Goal: Task Accomplishment & Management: Manage account settings

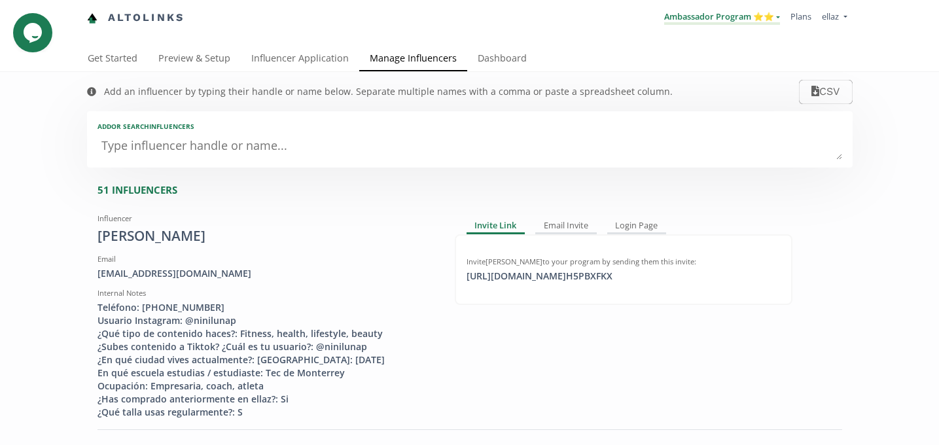
click at [699, 14] on link "Ambassador Program ⭐️⭐️" at bounding box center [722, 17] width 116 height 14
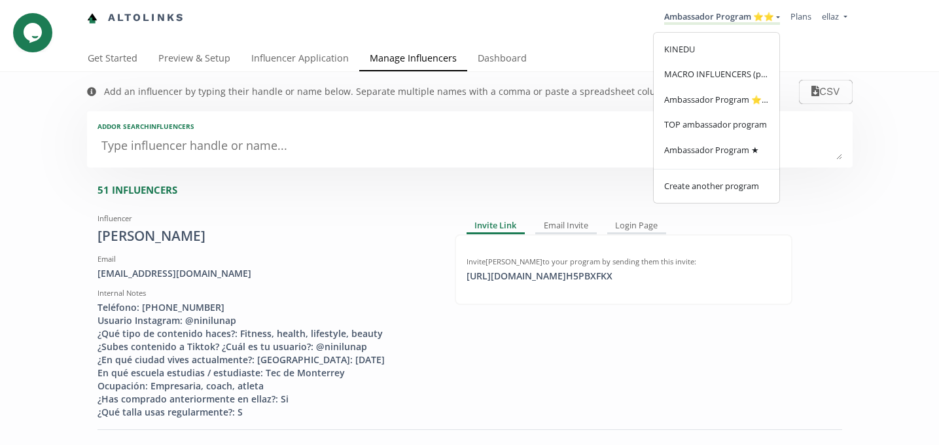
click at [329, 137] on textarea at bounding box center [469, 146] width 744 height 26
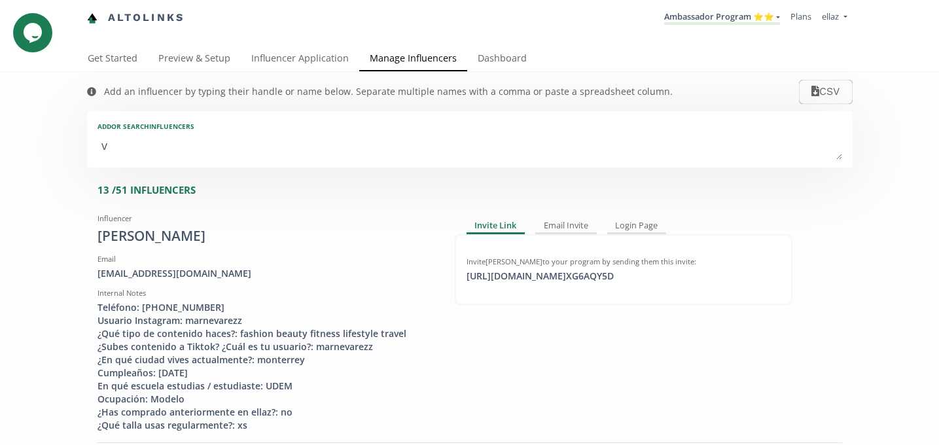
type textarea "vi"
type input "vi"
type input "VI"
type textarea "viv"
type input "viv"
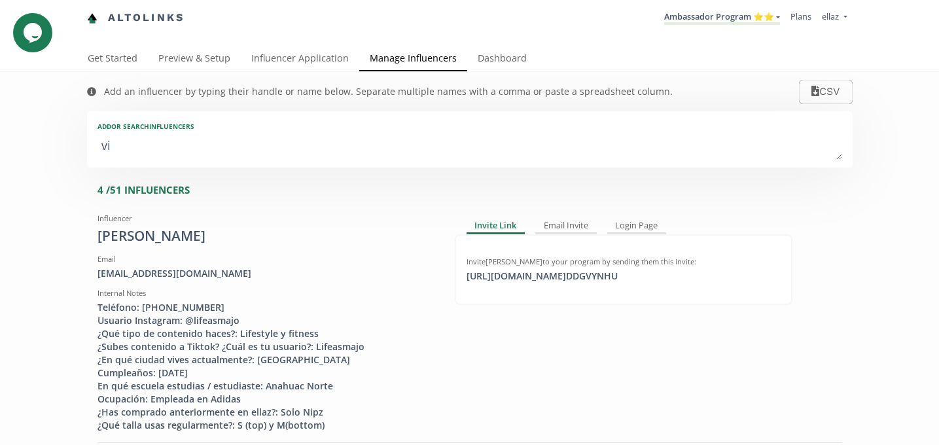
type input "VIV"
type textarea "vivi"
type input "vivi"
type input "VIVI"
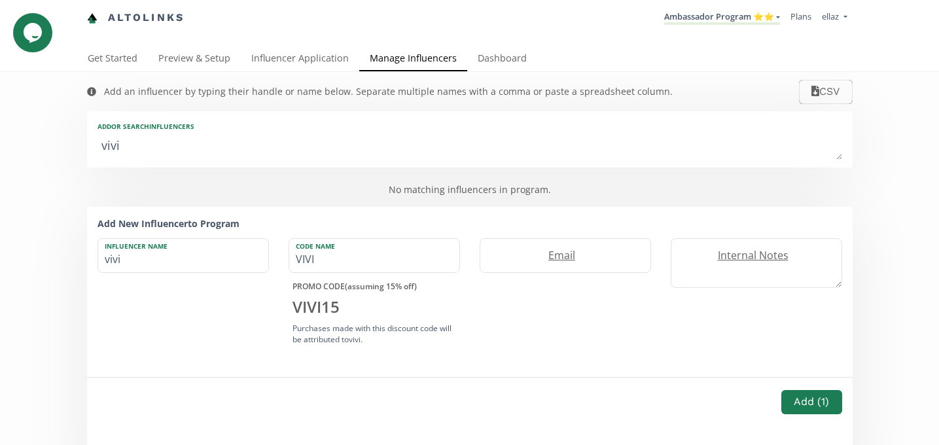
type textarea "vivia"
type input "vivia"
type input "VIVIA"
type textarea "vivian"
type input "vivian"
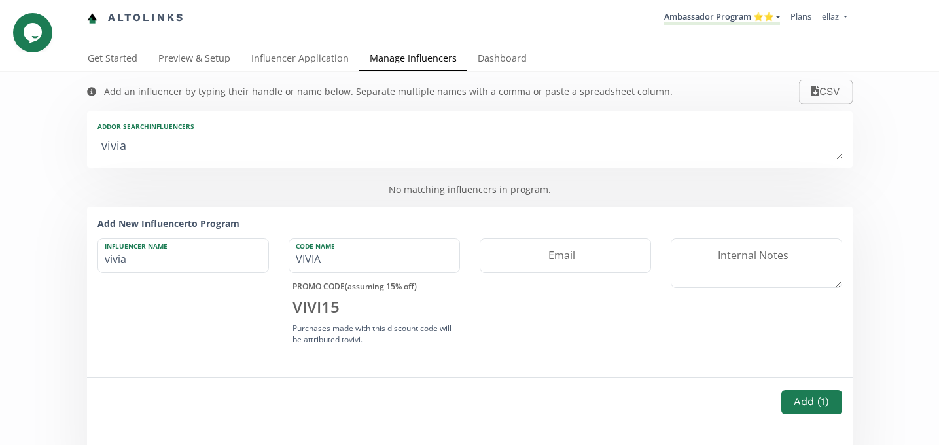
type input "[PERSON_NAME]"
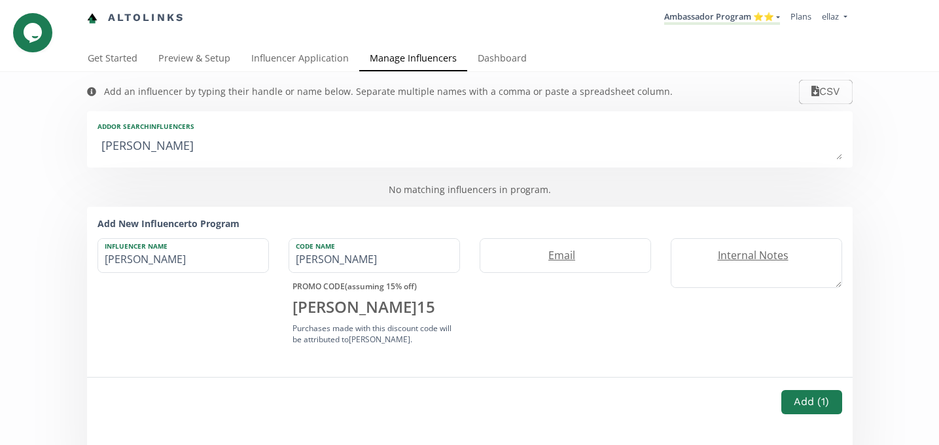
type textarea "[PERSON_NAME]"
click at [371, 261] on input "[PERSON_NAME]" at bounding box center [374, 255] width 170 height 33
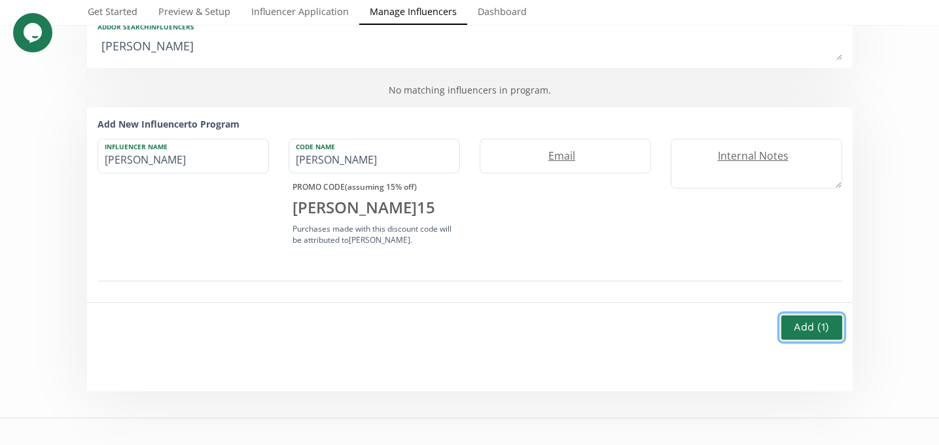
click at [815, 324] on button "Add ( 1 )" at bounding box center [811, 327] width 64 height 28
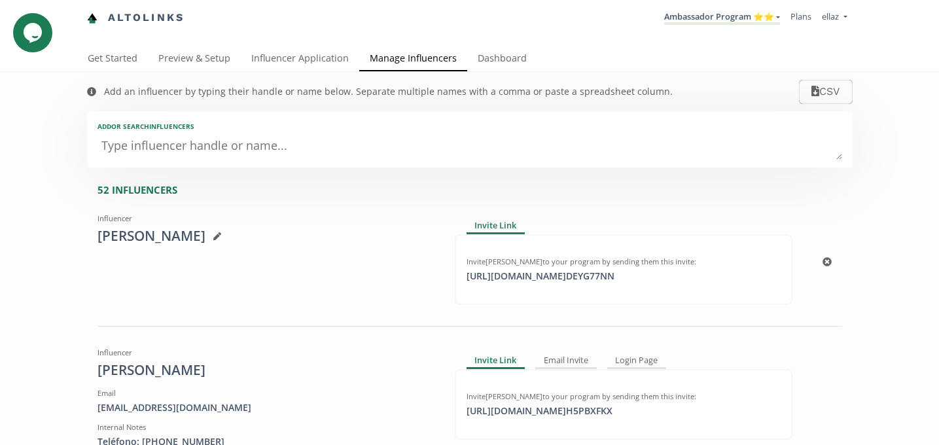
click at [213, 236] on icon at bounding box center [217, 236] width 8 height 8
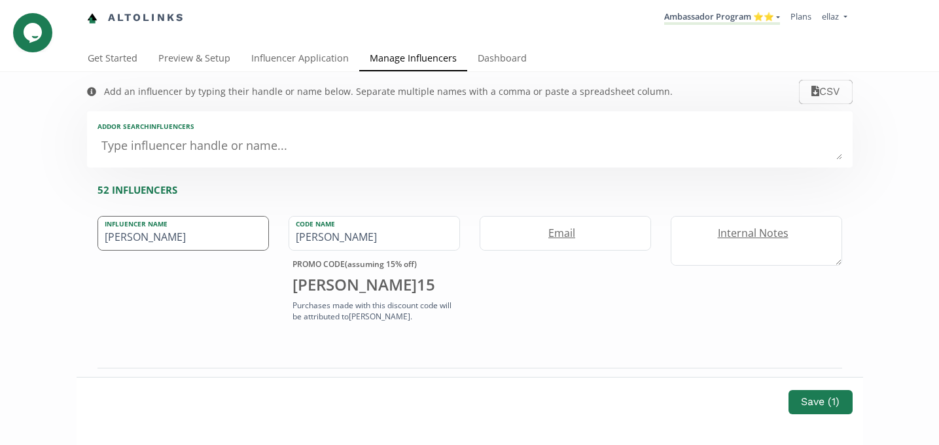
click at [107, 239] on input "vivian" at bounding box center [183, 232] width 170 height 33
click at [320, 59] on link "Influencer Application" at bounding box center [300, 59] width 118 height 26
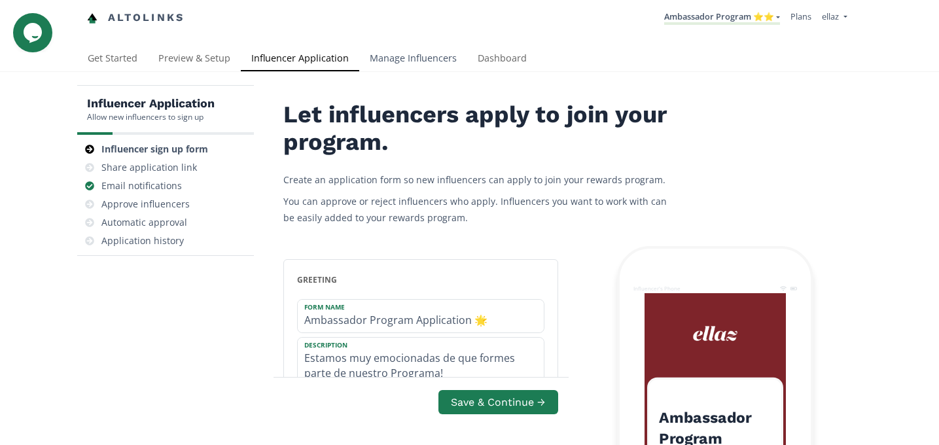
click at [404, 69] on link "Manage Influencers" at bounding box center [413, 59] width 108 height 26
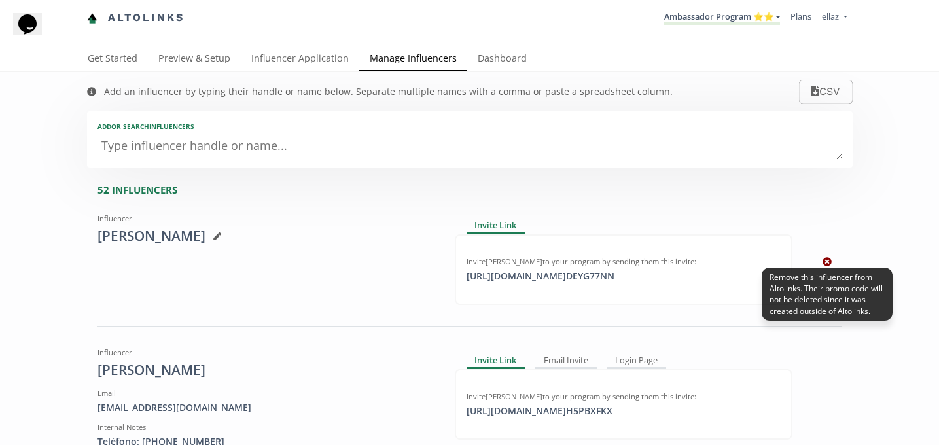
click at [829, 261] on icon at bounding box center [826, 261] width 9 height 9
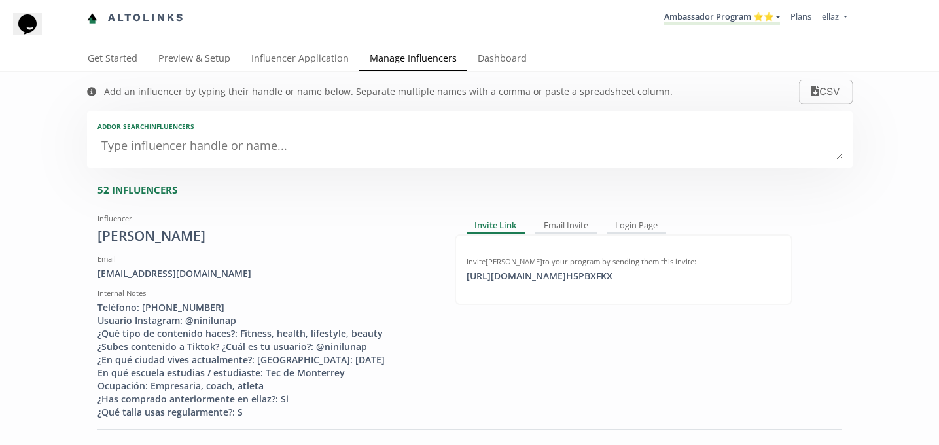
click at [741, 26] on li "Ambassador Program ⭐️⭐️ KINEDU MACRO INFLUENCERS (prog ventas) Ambassador Progr…" at bounding box center [722, 18] width 126 height 26
click at [738, 18] on link "Ambassador Program ⭐️⭐️" at bounding box center [722, 17] width 116 height 14
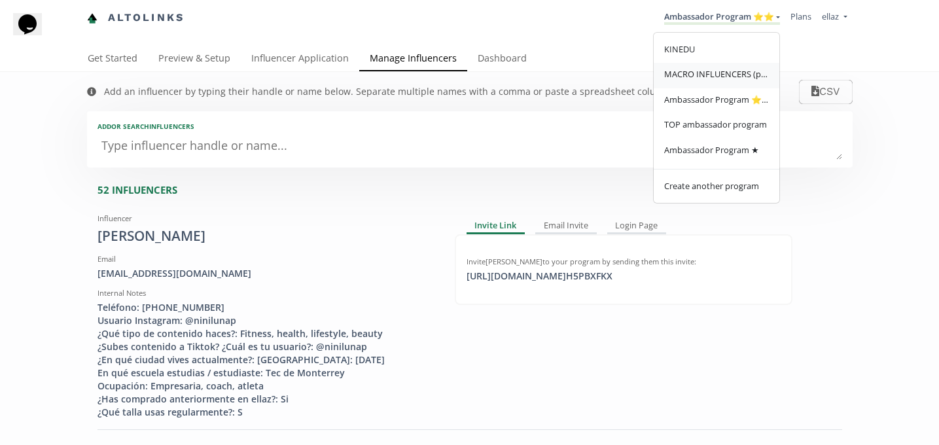
click at [716, 73] on span "MACRO INFLUENCERS (prog ventas)" at bounding box center [716, 74] width 105 height 12
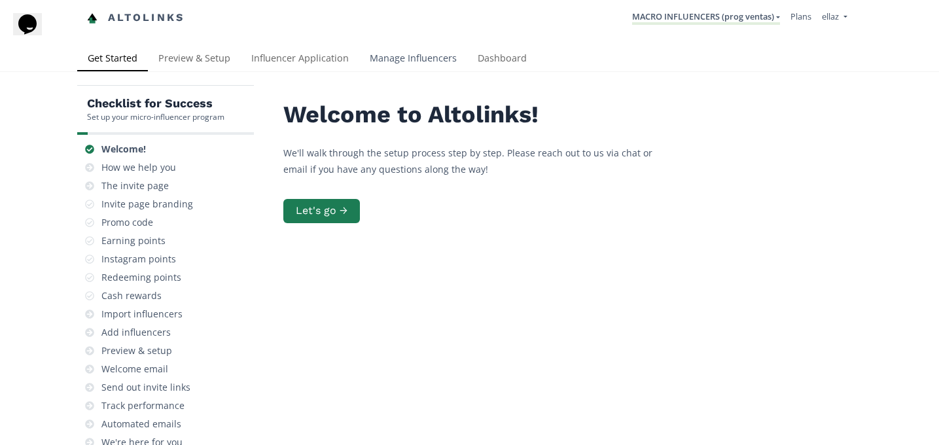
click at [402, 49] on link "Manage Influencers" at bounding box center [413, 59] width 108 height 26
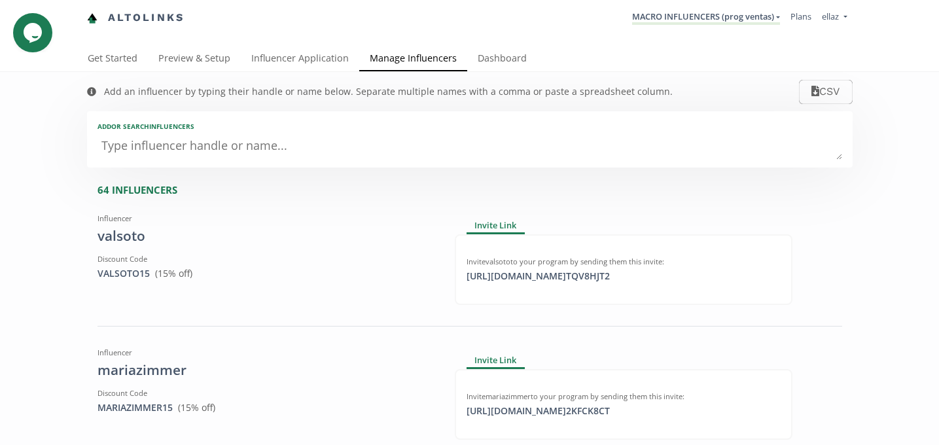
click at [278, 155] on textarea at bounding box center [469, 146] width 744 height 26
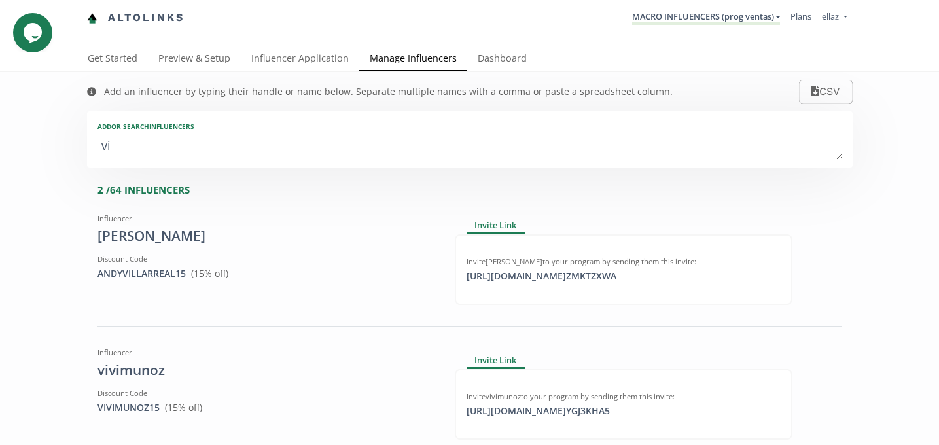
type textarea "viv"
type input "viv"
type input "VIV"
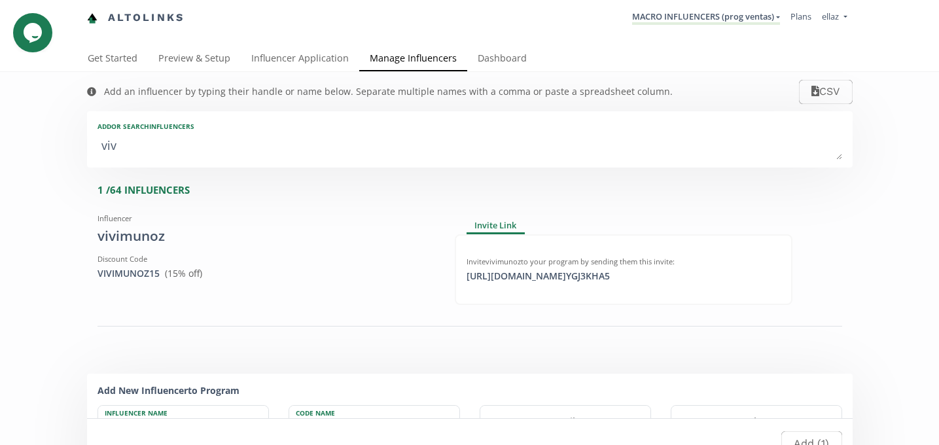
type textarea "vivi"
type input "vivi"
type input "VIVI"
type textarea "vivia"
type input "vivia"
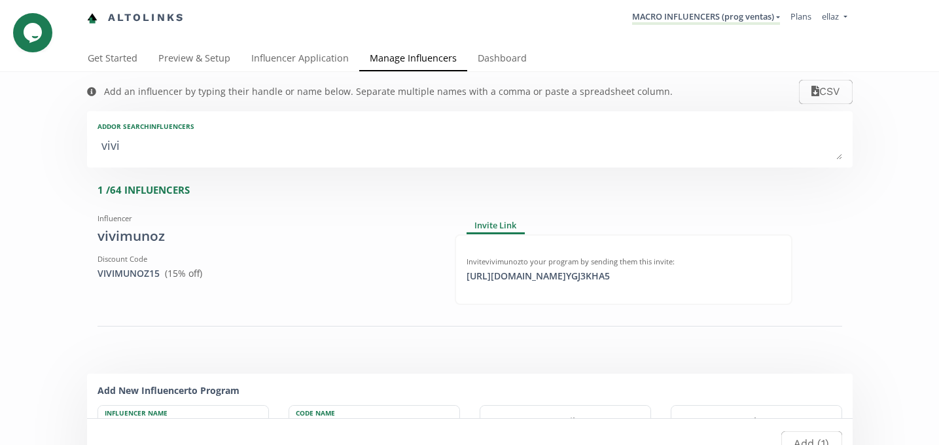
type input "VIVIA"
type textarea "vivian"
type input "vivian"
type input "[PERSON_NAME]"
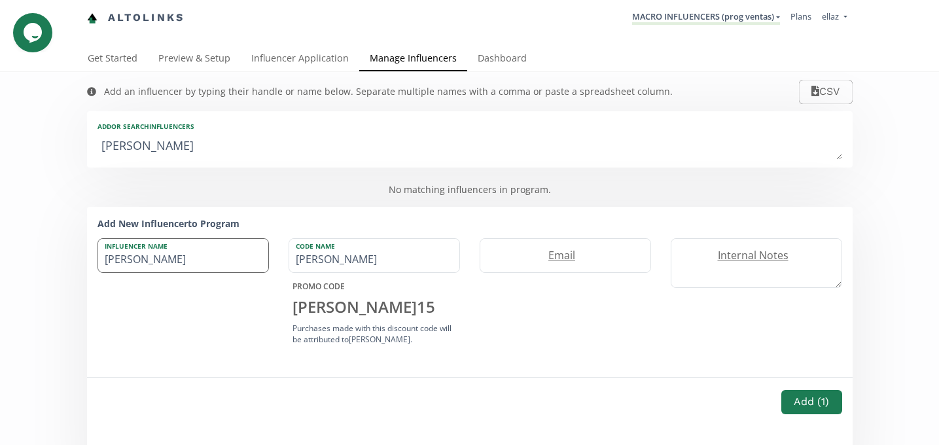
type textarea "vivian"
click at [109, 257] on input "vivian" at bounding box center [183, 255] width 170 height 33
type input "ivian"
type input "IVIAN"
type input "[PERSON_NAME]"
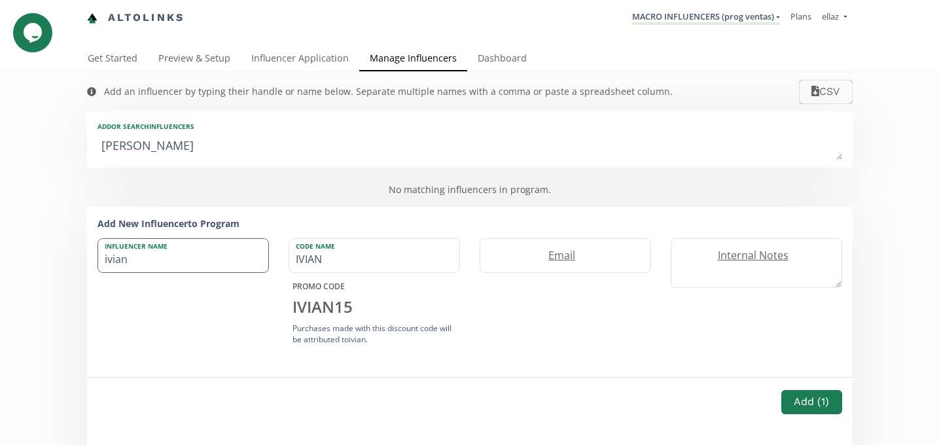
type input "[PERSON_NAME]"
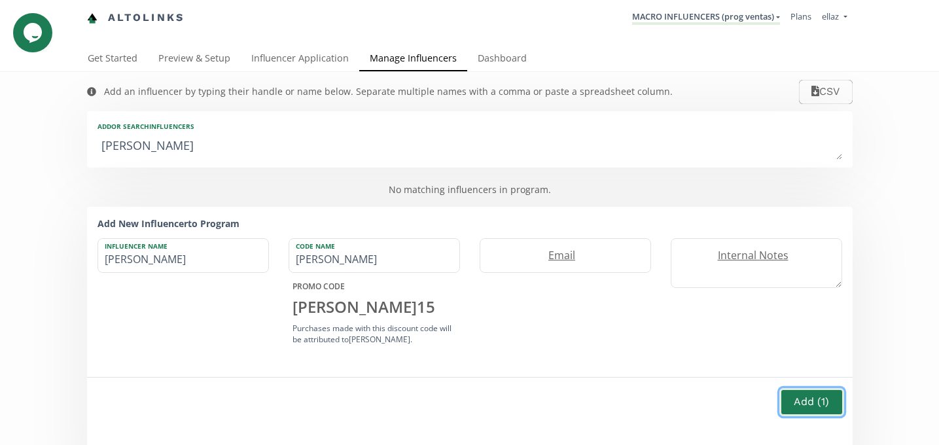
click at [798, 402] on button "Add ( 1 )" at bounding box center [811, 402] width 64 height 28
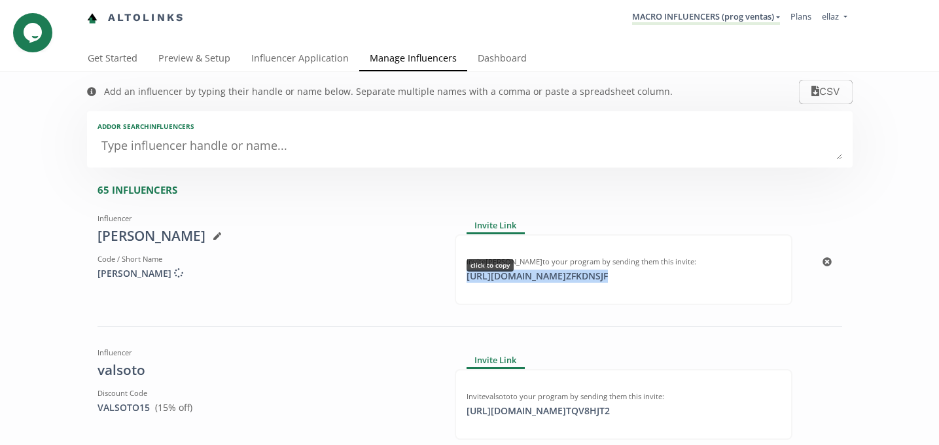
click at [594, 279] on div "https://app.altolinks.com/invite/ ZFKDNSJF click to copy" at bounding box center [536, 275] width 157 height 13
click at [293, 56] on link "Influencer Application" at bounding box center [300, 59] width 118 height 26
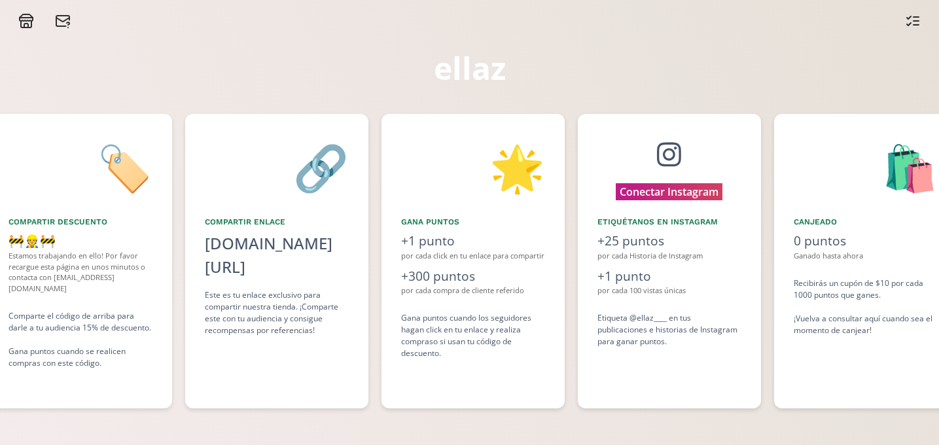
scroll to position [0, 589]
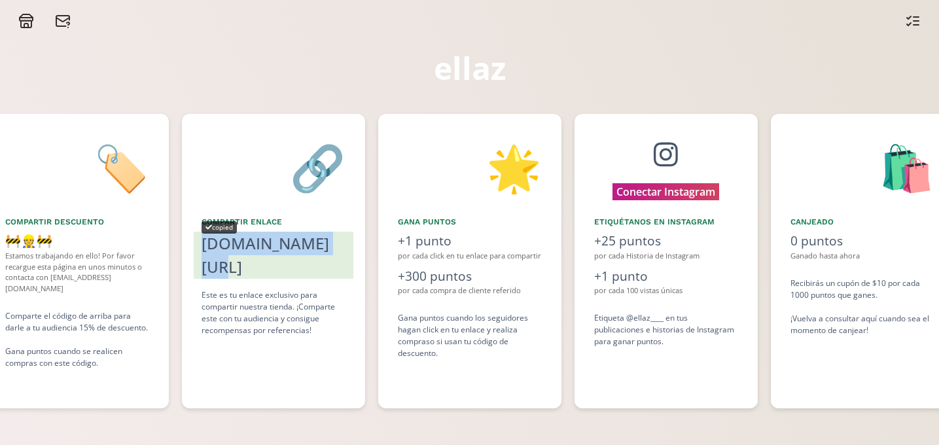
click at [269, 241] on div "ellaz.com/vivian" at bounding box center [273, 255] width 144 height 47
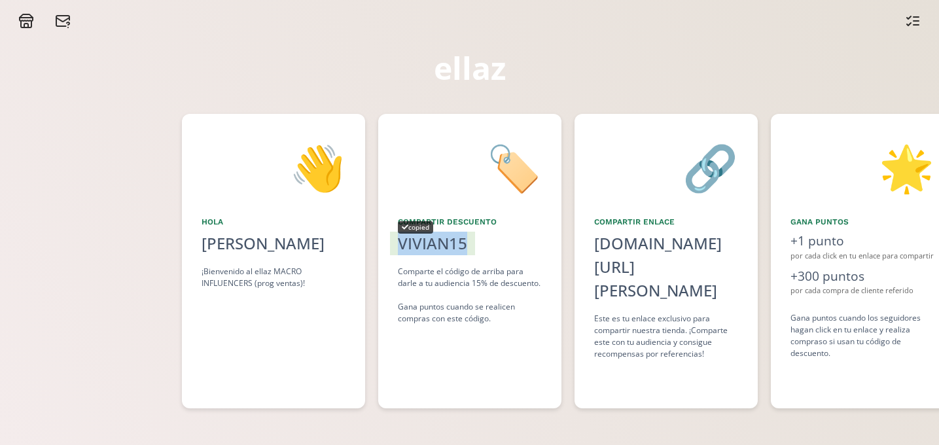
click at [472, 241] on div "VIVIAN15 copied" at bounding box center [432, 244] width 85 height 24
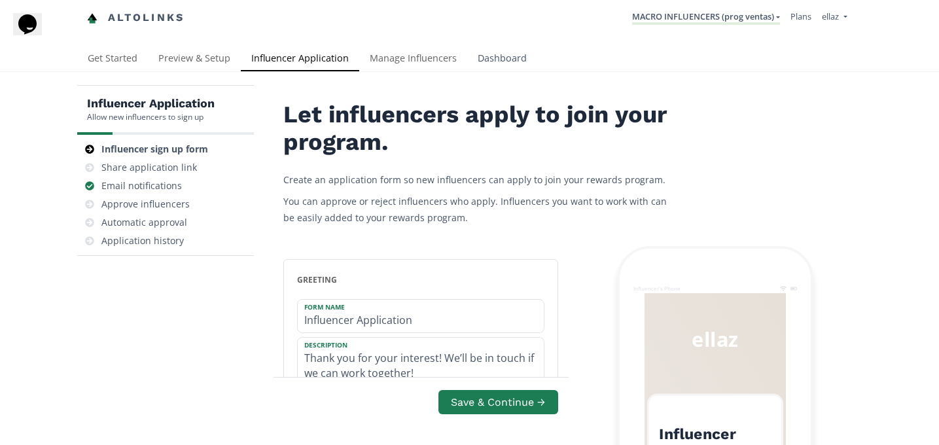
click at [484, 59] on link "Dashboard" at bounding box center [502, 59] width 70 height 26
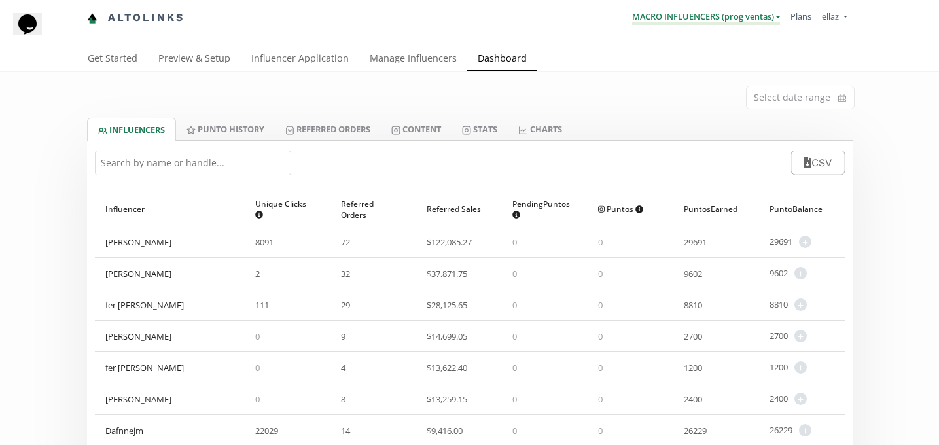
click at [693, 13] on link "MACRO INFLUENCERS (prog ventas)" at bounding box center [706, 17] width 148 height 14
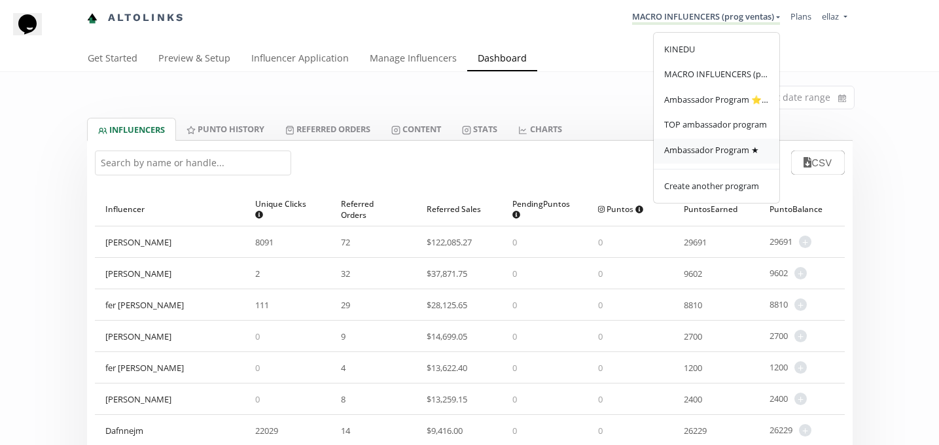
click at [701, 155] on span "Ambassador Program ★" at bounding box center [711, 150] width 95 height 12
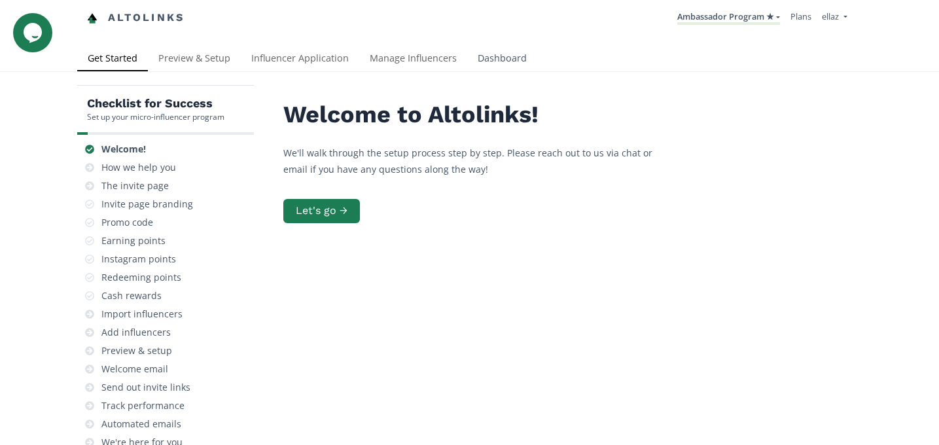
click at [520, 52] on link "Dashboard" at bounding box center [502, 59] width 70 height 26
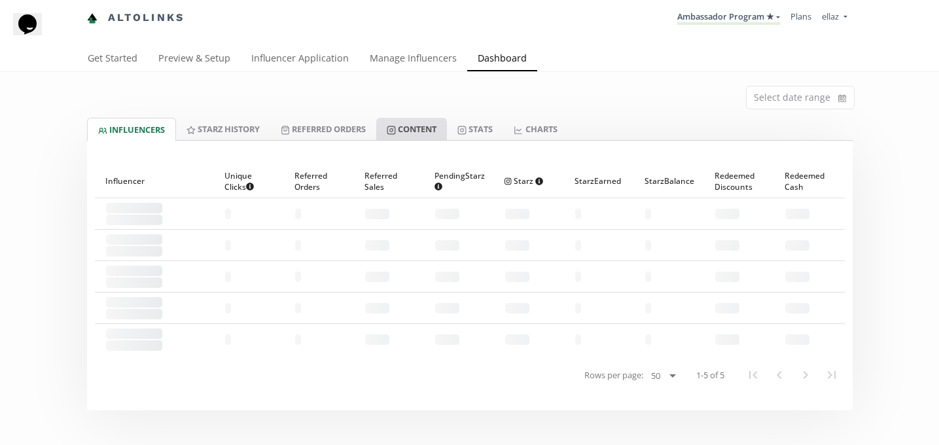
click at [428, 125] on link "Content" at bounding box center [411, 129] width 71 height 22
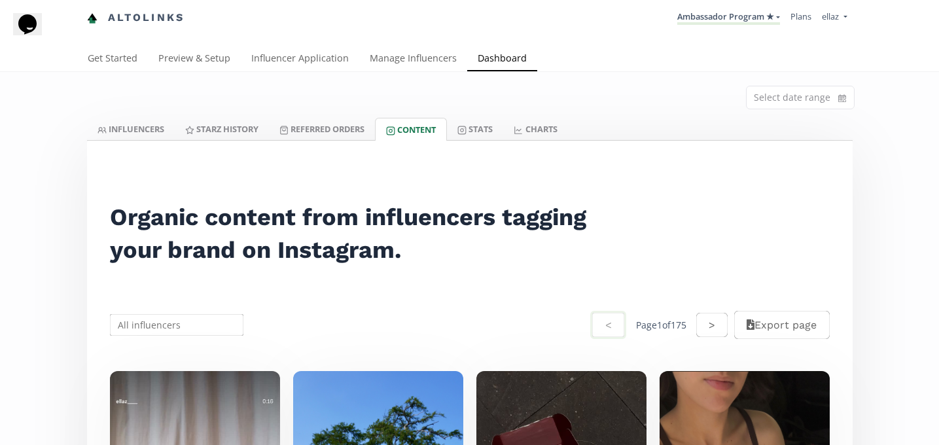
click at [175, 322] on input "text" at bounding box center [177, 325] width 138 height 26
click at [150, 353] on div "Regina Iga" at bounding box center [177, 350] width 133 height 24
type input "Regina Iga"
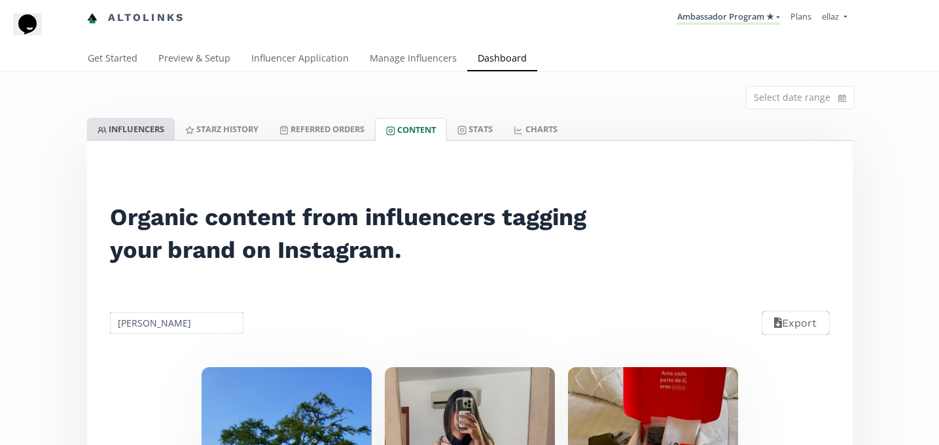
click at [134, 134] on link "INFLUENCERS" at bounding box center [131, 129] width 88 height 22
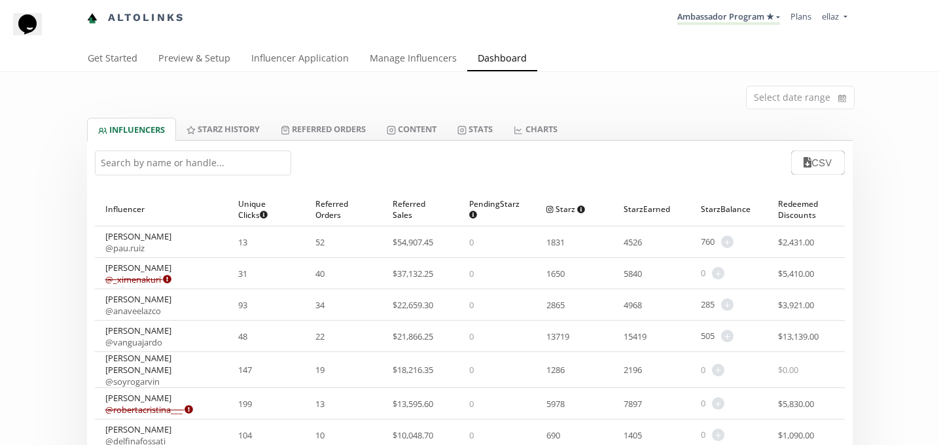
click at [105, 164] on input "text" at bounding box center [193, 162] width 196 height 25
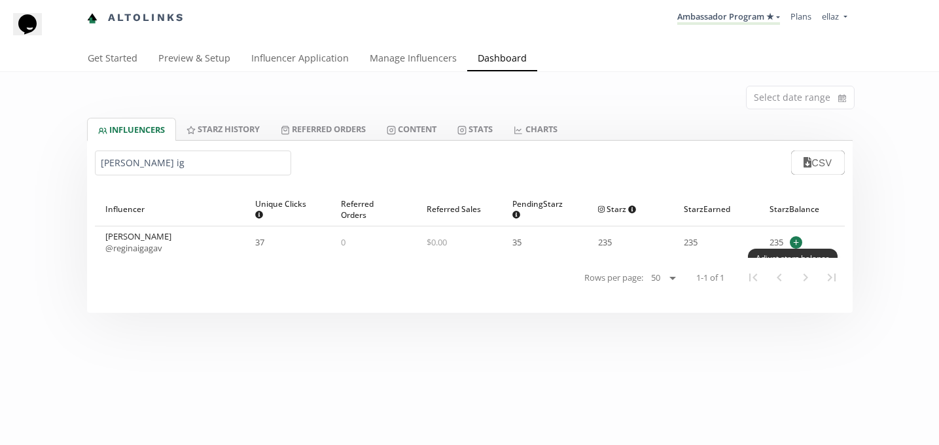
type input "regina ig"
click at [793, 239] on span "+" at bounding box center [795, 242] width 12 height 12
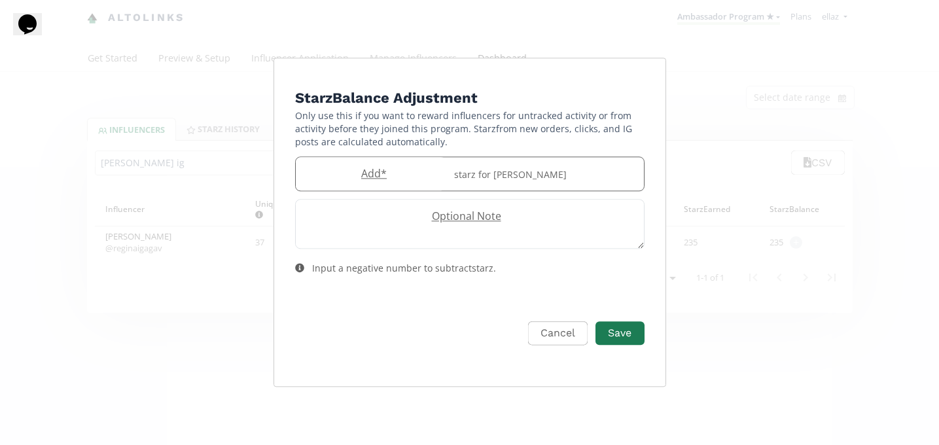
click at [377, 181] on label "Add *" at bounding box center [371, 173] width 150 height 15
type input "50"
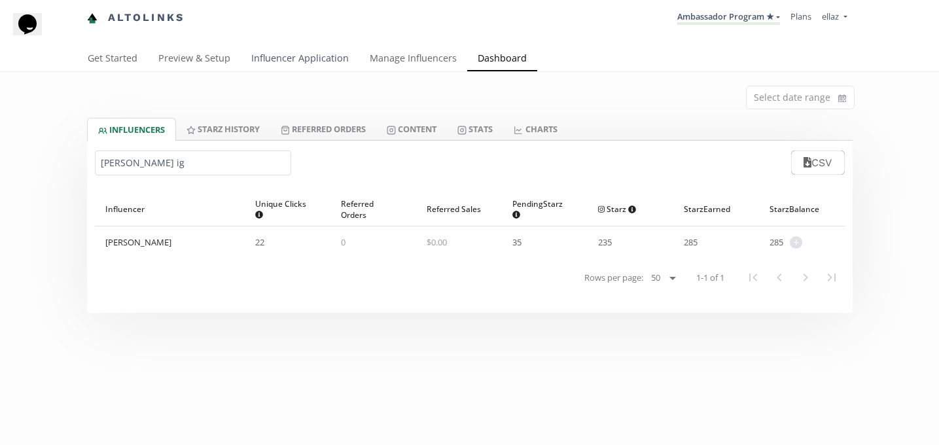
click at [279, 63] on link "Influencer Application" at bounding box center [300, 59] width 118 height 26
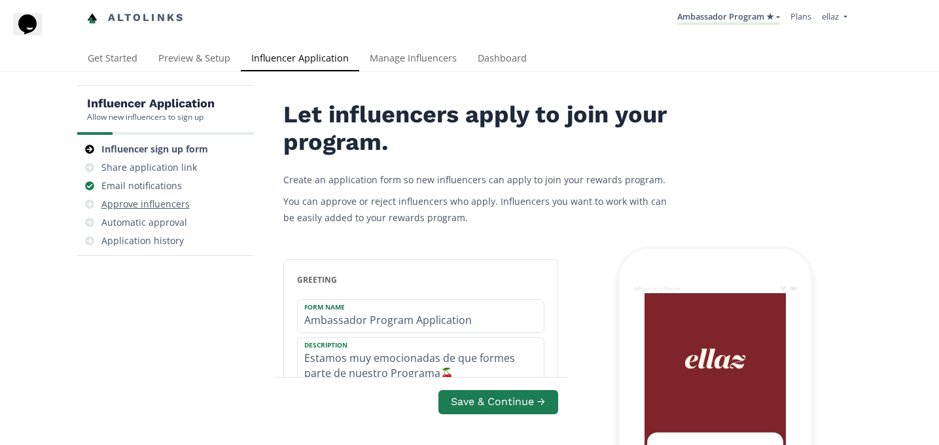
click at [171, 203] on div "Approve influencers" at bounding box center [145, 204] width 88 height 13
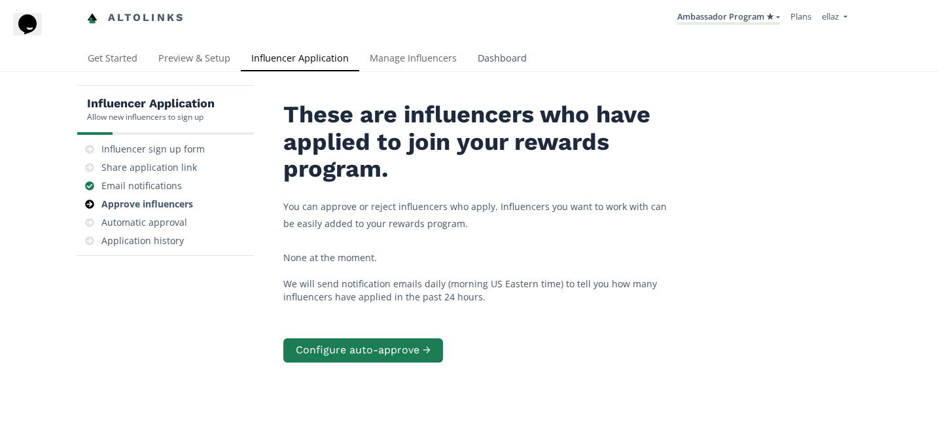
click at [484, 57] on link "Dashboard" at bounding box center [502, 59] width 70 height 26
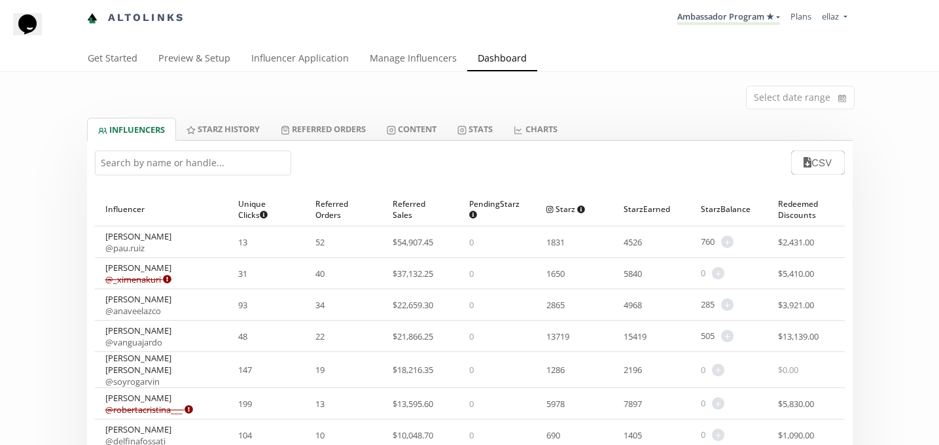
click at [230, 159] on input "text" at bounding box center [193, 162] width 196 height 25
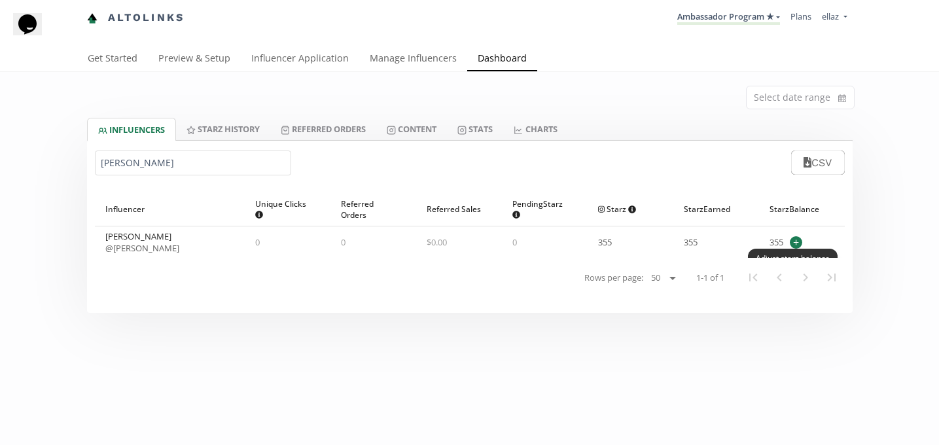
type input "[PERSON_NAME]"
click at [797, 245] on span "+" at bounding box center [795, 242] width 12 height 12
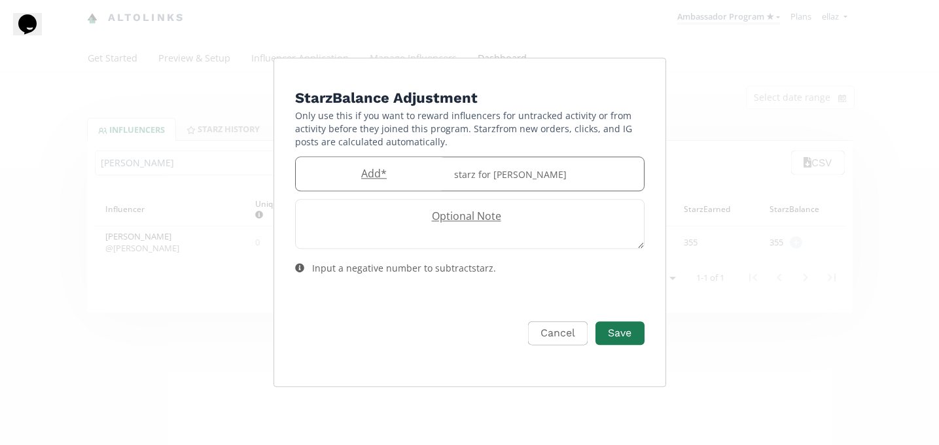
click at [369, 184] on input "Edit Program" at bounding box center [371, 173] width 150 height 33
type input "50"
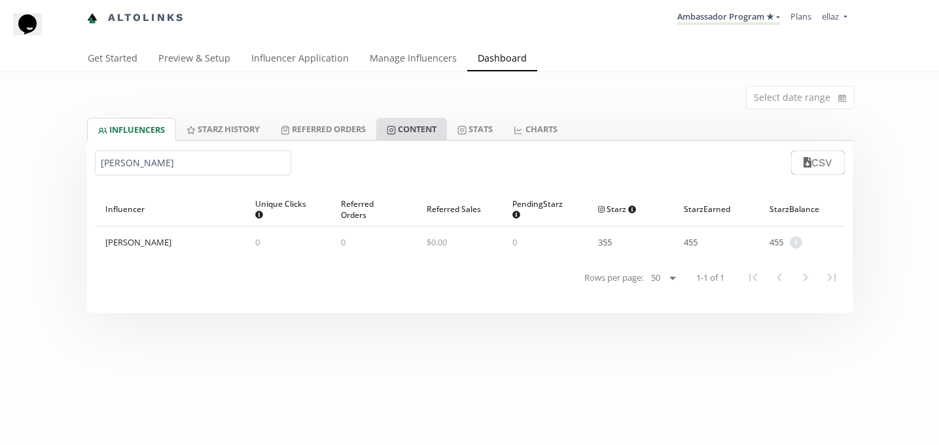
click at [430, 134] on link "Content" at bounding box center [411, 129] width 71 height 22
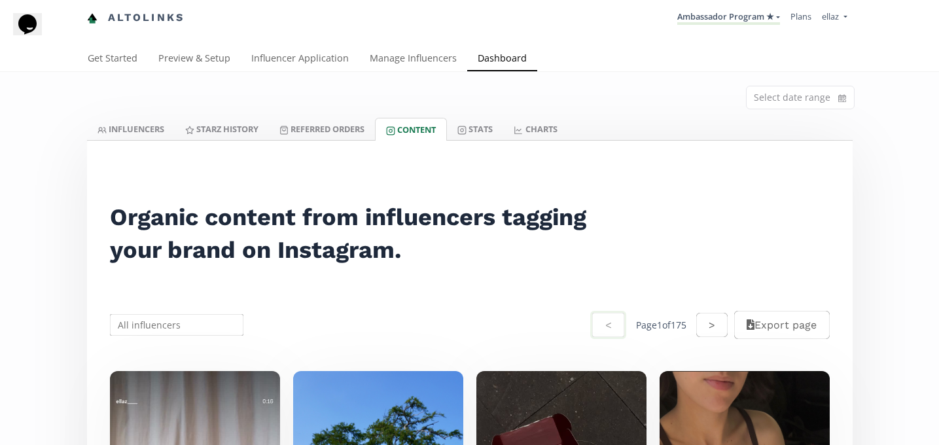
click at [183, 321] on input "text" at bounding box center [177, 325] width 138 height 26
click at [209, 351] on div "Michelle Guzmán" at bounding box center [177, 350] width 133 height 24
type input "Michelle Guzmán"
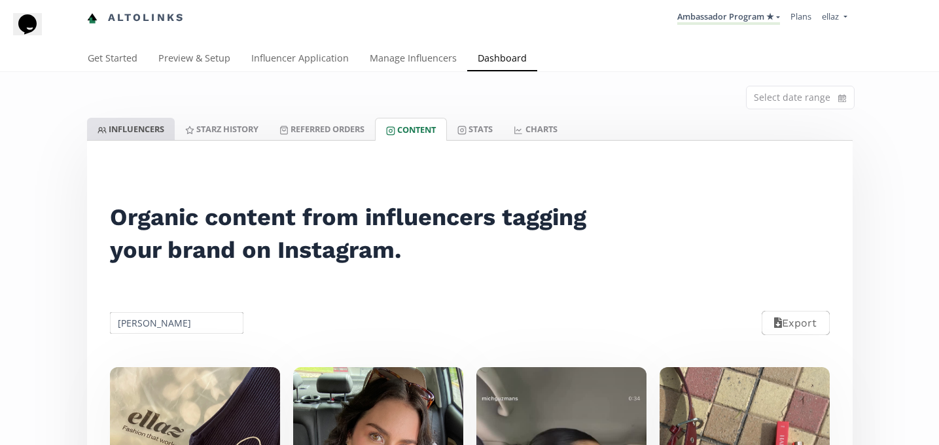
click at [145, 127] on link "INFLUENCERS" at bounding box center [131, 129] width 88 height 22
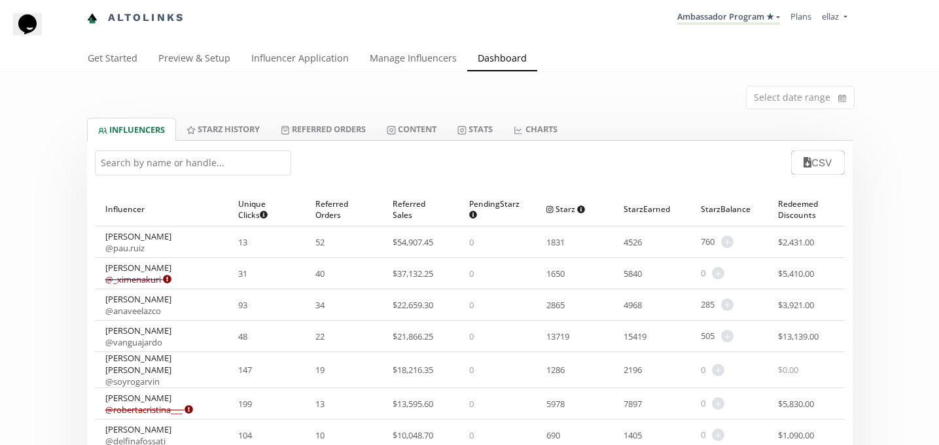
click at [234, 152] on input "text" at bounding box center [193, 162] width 196 height 25
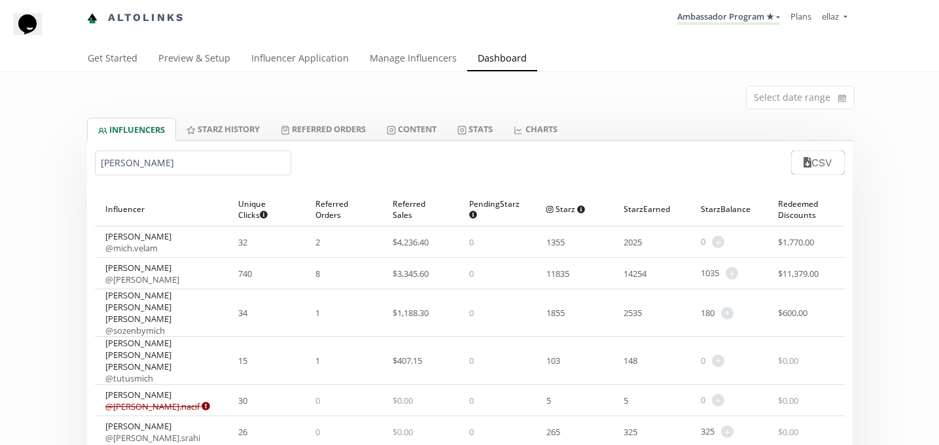
click at [126, 162] on input "michelle" at bounding box center [193, 162] width 196 height 25
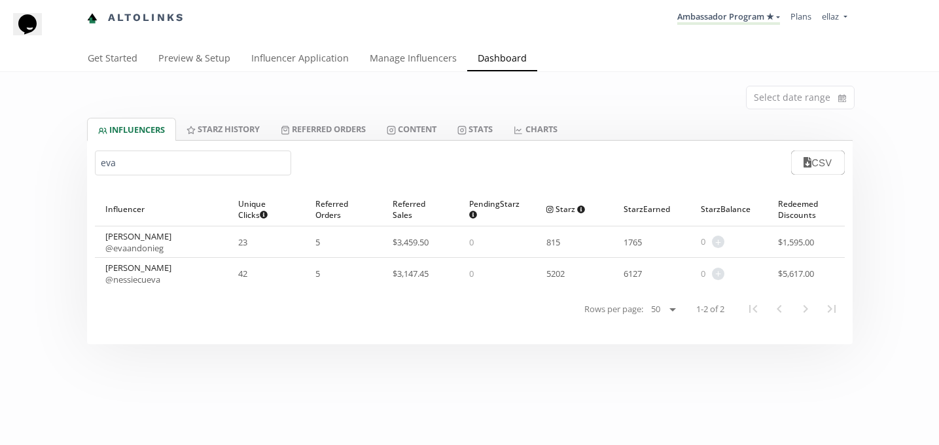
type input "eva"
click at [196, 61] on link "Preview & Setup" at bounding box center [194, 59] width 93 height 26
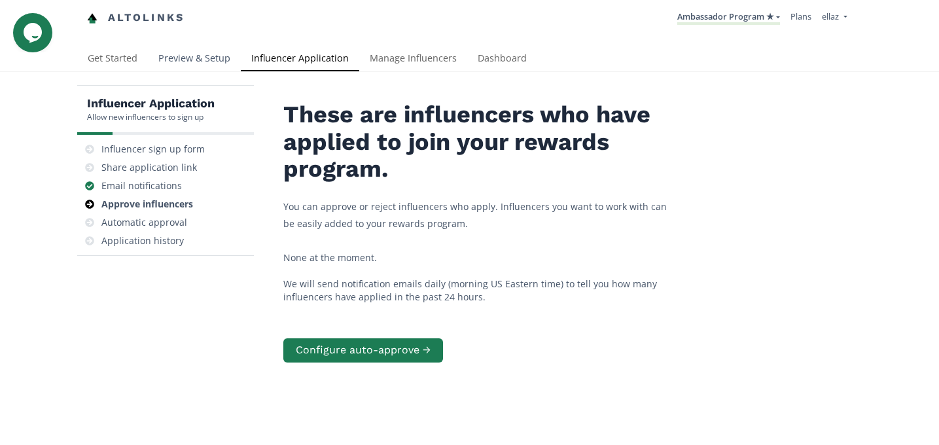
click at [168, 59] on link "Preview & Setup" at bounding box center [194, 59] width 93 height 26
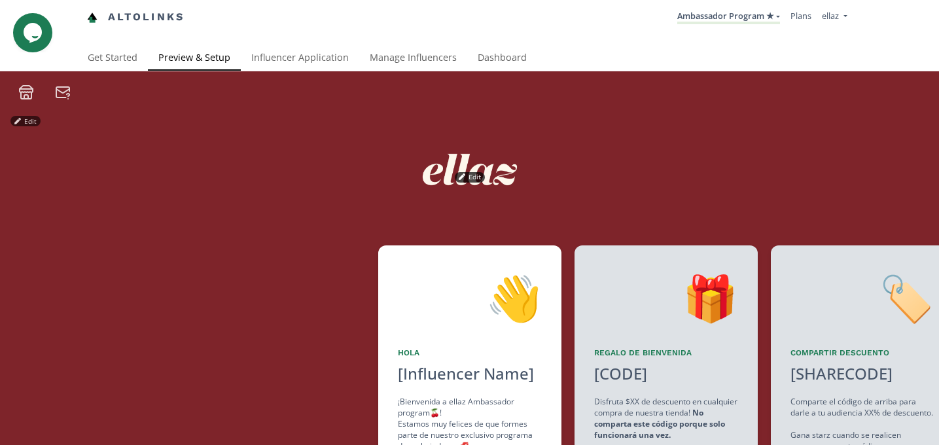
scroll to position [74, 0]
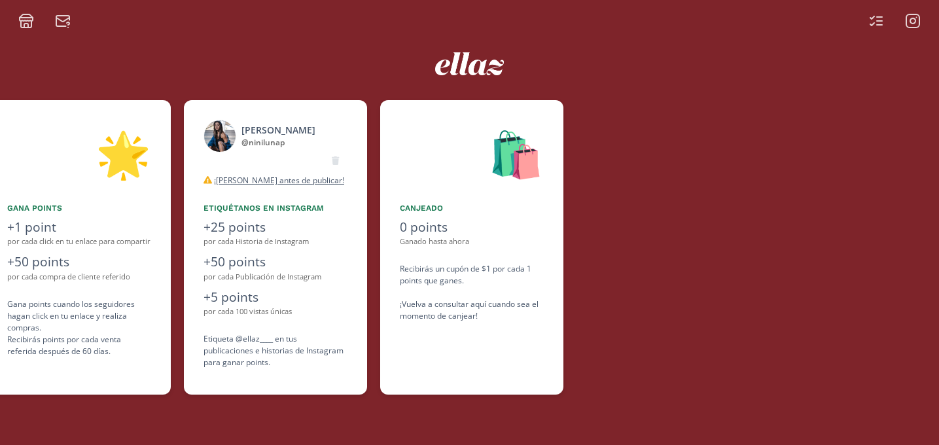
scroll to position [0, 785]
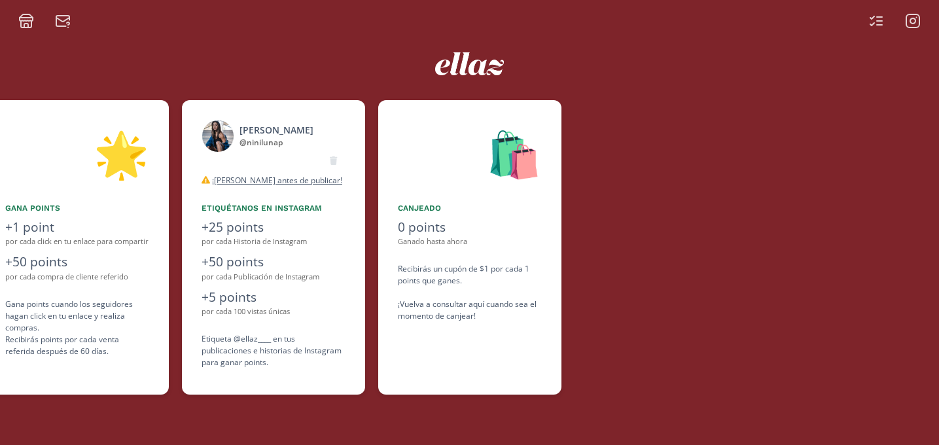
click at [256, 139] on div "@ ninilunap" at bounding box center [276, 143] width 74 height 12
click at [249, 128] on div "Niní Luna" at bounding box center [276, 130] width 74 height 14
click at [226, 129] on img at bounding box center [217, 136] width 33 height 33
click at [260, 128] on div "Niní Luna" at bounding box center [276, 130] width 74 height 14
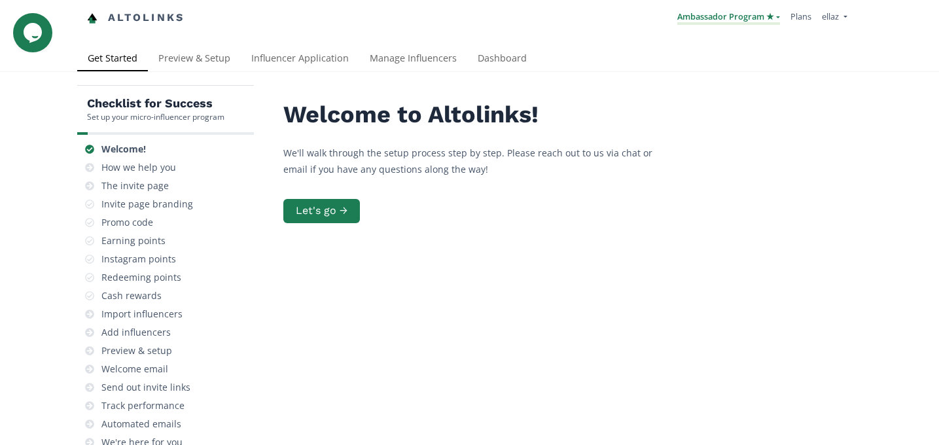
click at [699, 22] on link "Ambassador Program ★" at bounding box center [728, 17] width 103 height 14
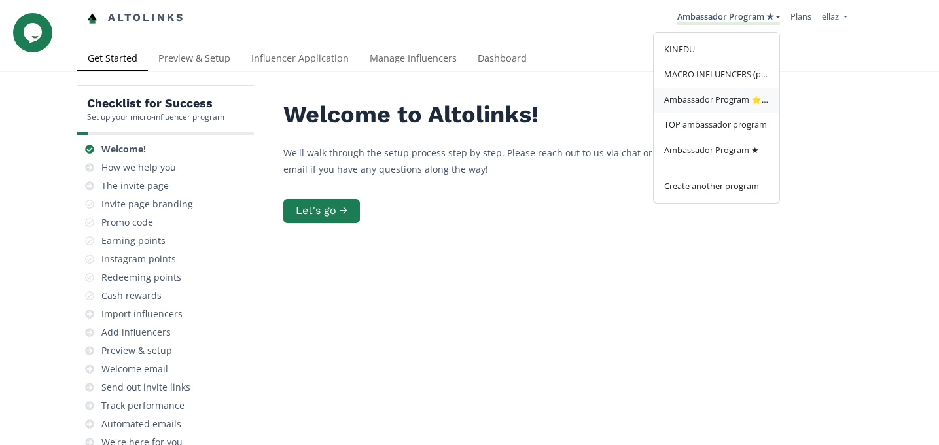
click at [729, 105] on span "Ambassador Program ⭐️⭐️" at bounding box center [716, 100] width 105 height 12
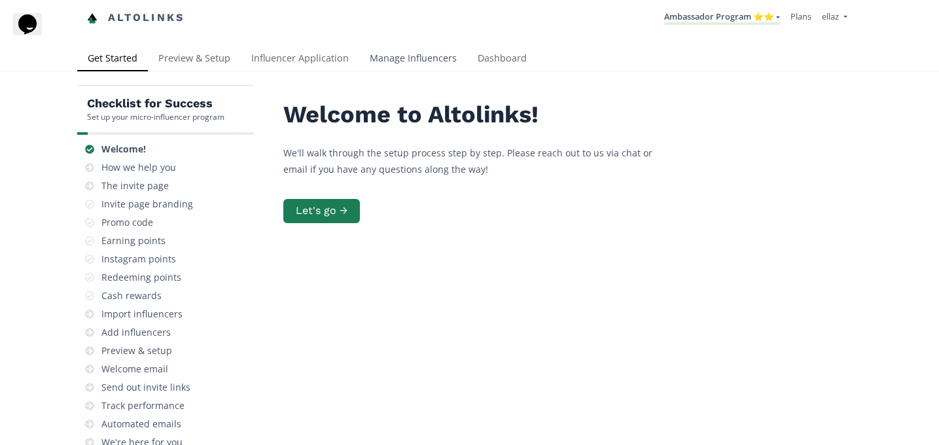
click at [430, 60] on link "Manage Influencers" at bounding box center [413, 59] width 108 height 26
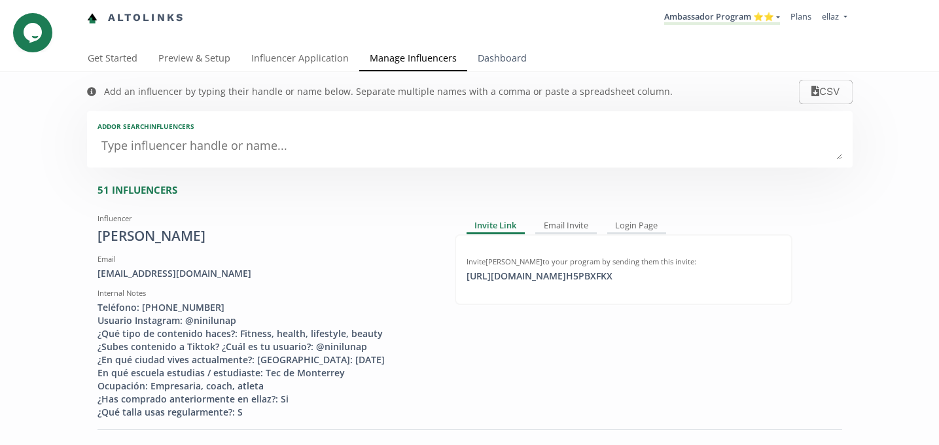
click at [487, 61] on link "Dashboard" at bounding box center [502, 59] width 70 height 26
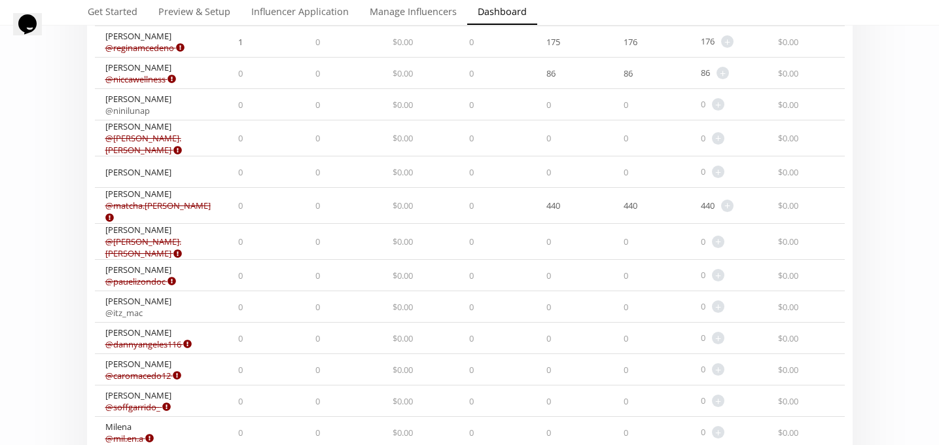
scroll to position [953, 0]
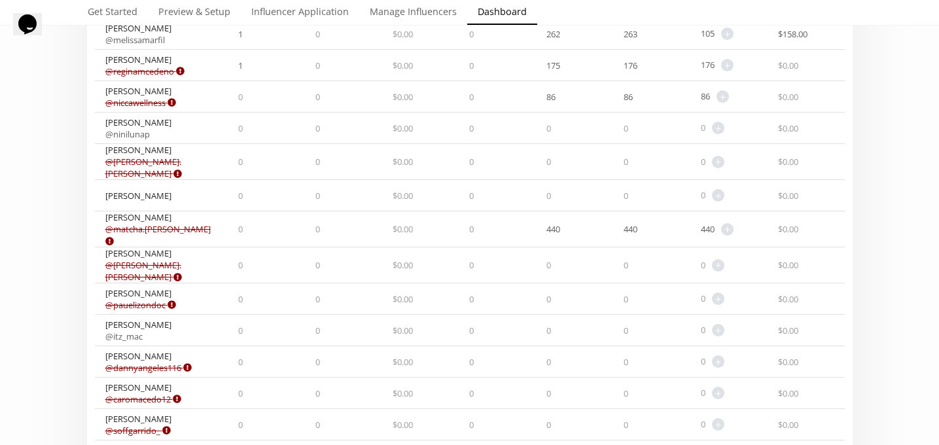
click at [135, 128] on link "@ ninilunap" at bounding box center [127, 134] width 44 height 12
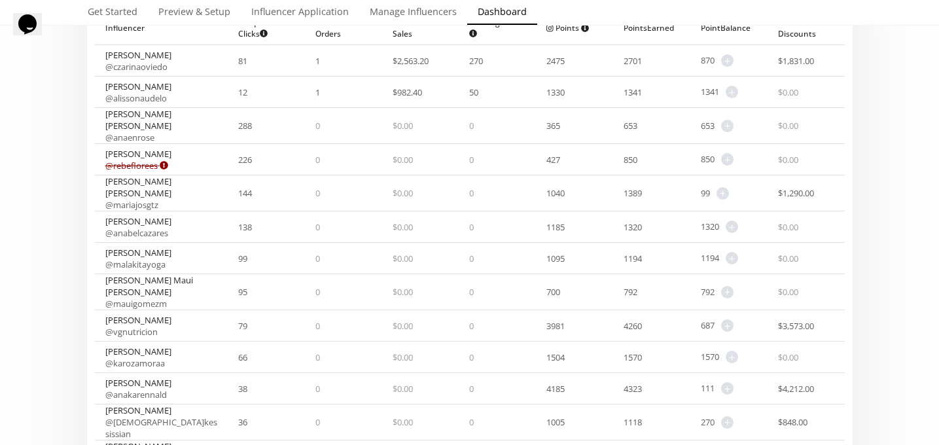
scroll to position [0, 0]
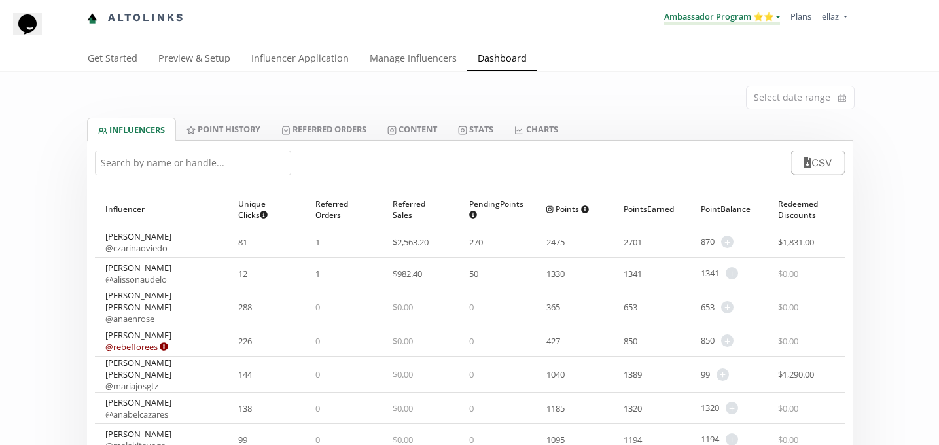
click at [736, 14] on link "Ambassador Program ⭐️⭐️" at bounding box center [722, 17] width 116 height 14
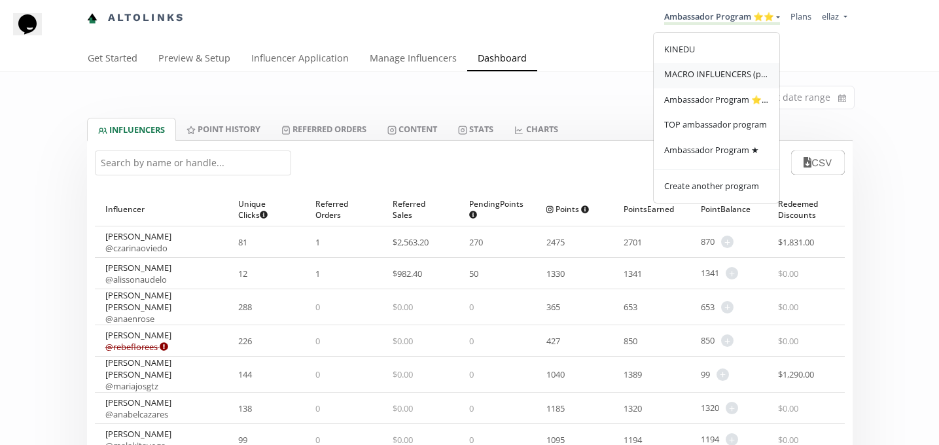
click at [710, 77] on span "MACRO INFLUENCERS (prog ventas)" at bounding box center [716, 74] width 105 height 12
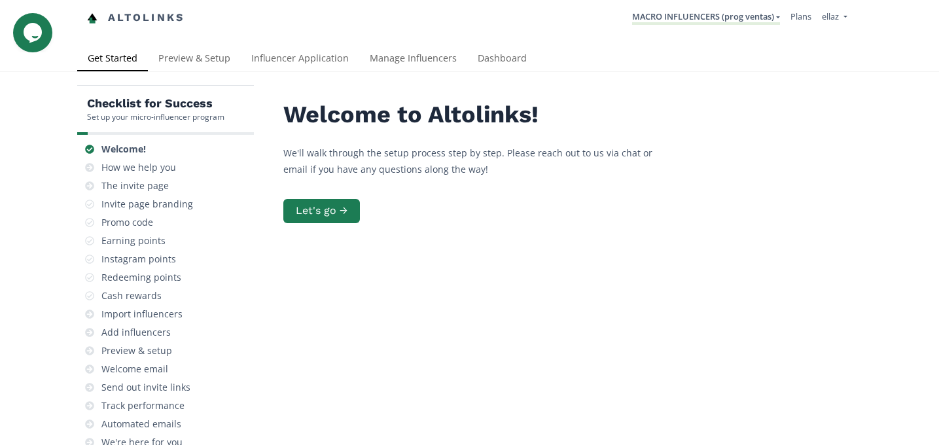
click at [503, 45] on div "Altolinks MACRO INFLUENCERS (prog ventas) [GEOGRAPHIC_DATA] MACRO INFLUENCERS (…" at bounding box center [469, 23] width 939 height 46
click at [499, 54] on link "Dashboard" at bounding box center [502, 59] width 70 height 26
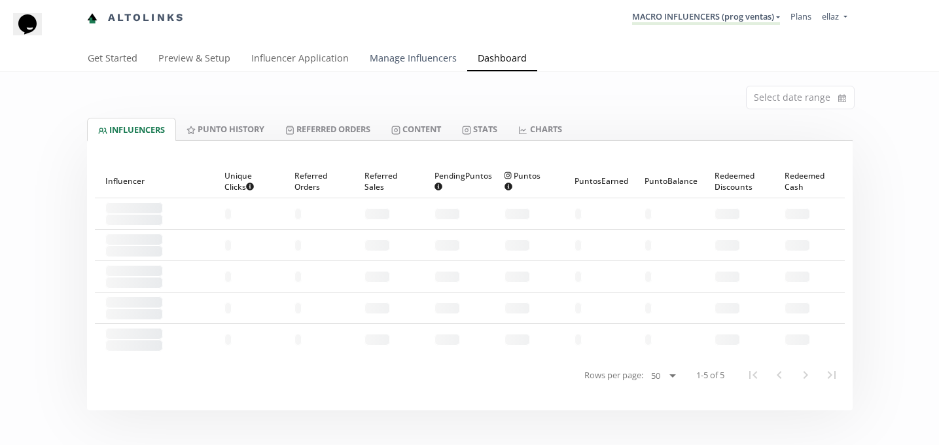
click at [411, 65] on link "Manage Influencers" at bounding box center [413, 59] width 108 height 26
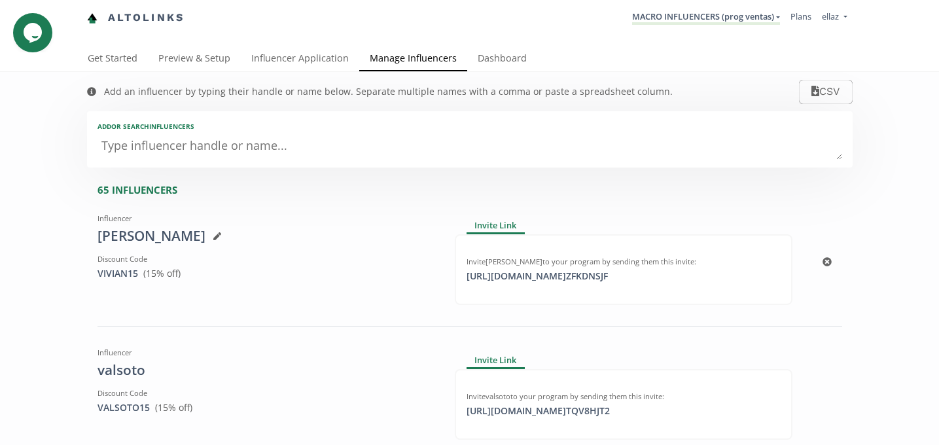
click at [213, 236] on icon at bounding box center [217, 236] width 8 height 8
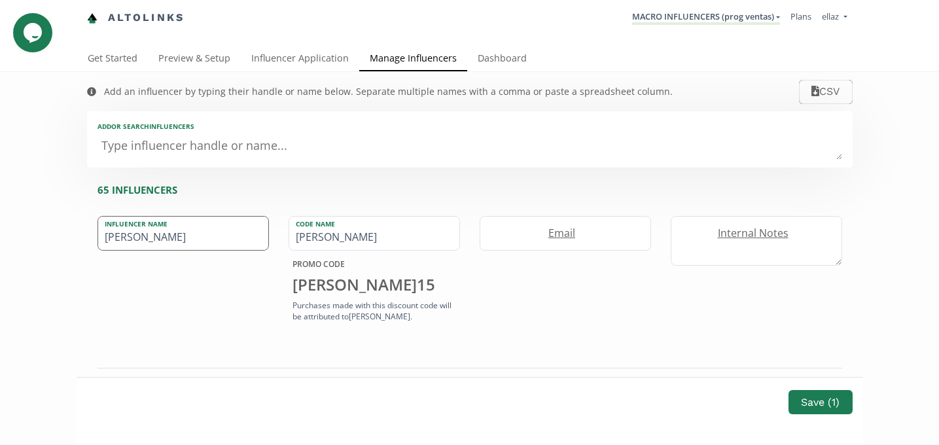
click at [138, 233] on input "[PERSON_NAME]" at bounding box center [183, 232] width 170 height 33
paste input "healthywifey"
type input "healthywifey"
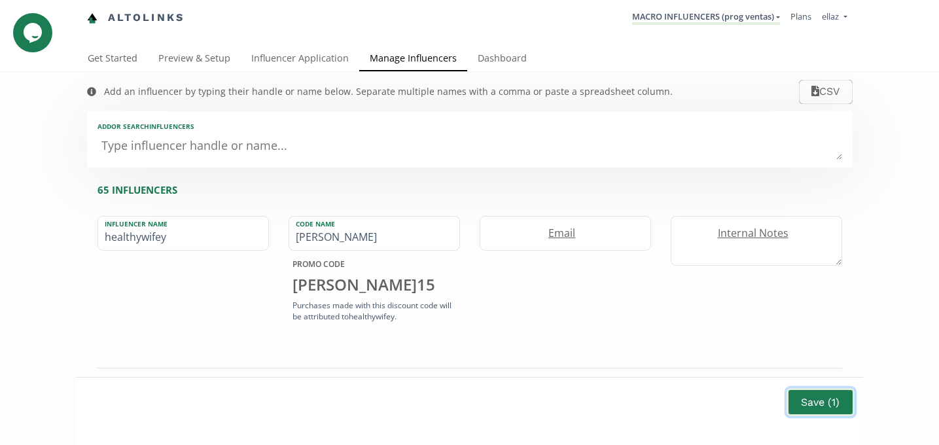
click at [821, 407] on button "Save ( 1 )" at bounding box center [819, 402] width 67 height 28
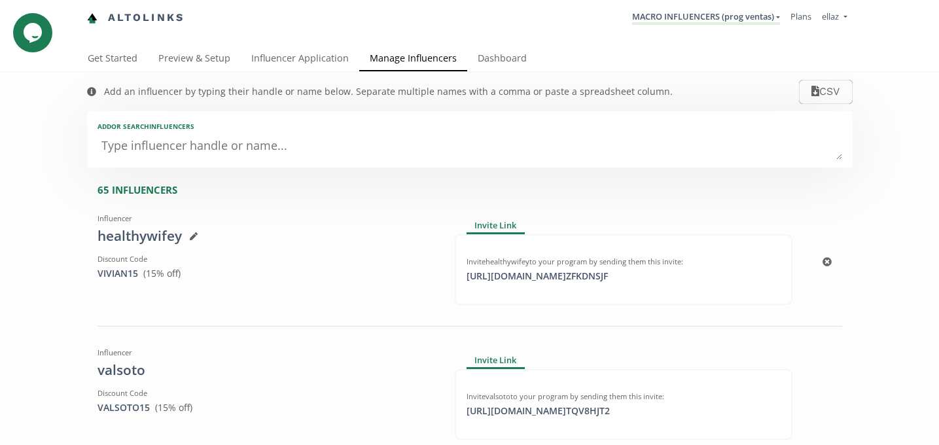
click at [196, 235] on icon at bounding box center [194, 236] width 8 height 8
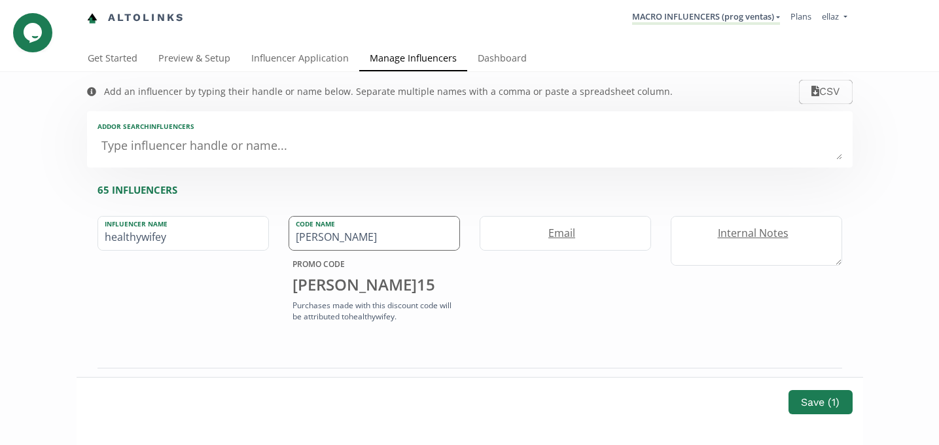
click at [319, 241] on input "[PERSON_NAME]" at bounding box center [374, 232] width 170 height 33
paste input "HEALTHYWIFEY"
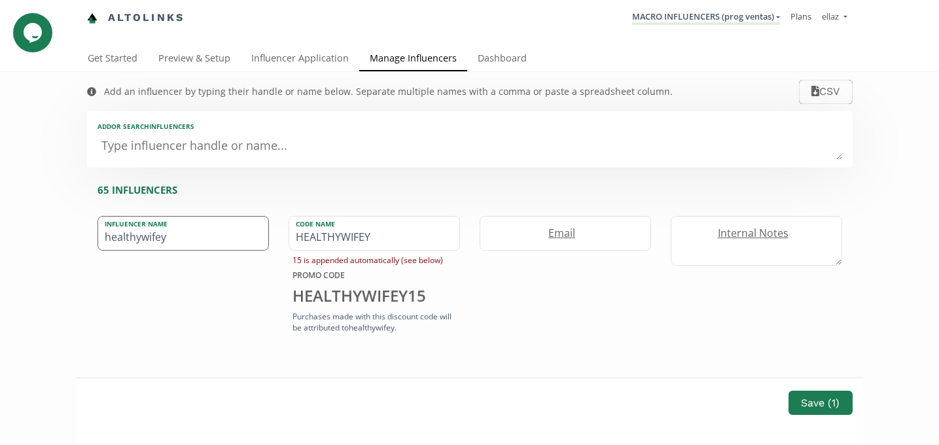
type input "HEALTHYWIFEY"
click at [169, 237] on input "healthywifey" at bounding box center [183, 232] width 170 height 33
type input "[PERSON_NAME]"
click at [824, 419] on div "Save ( 1 )" at bounding box center [470, 411] width 786 height 68
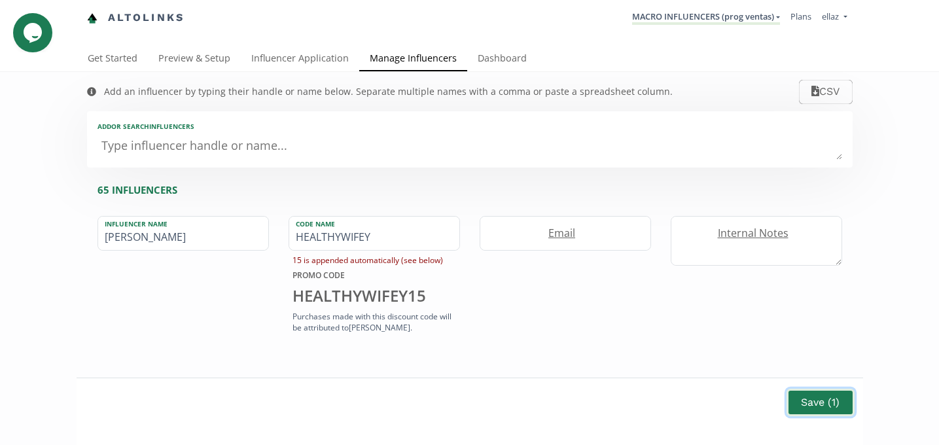
click at [823, 410] on button "Save ( 1 )" at bounding box center [819, 402] width 67 height 28
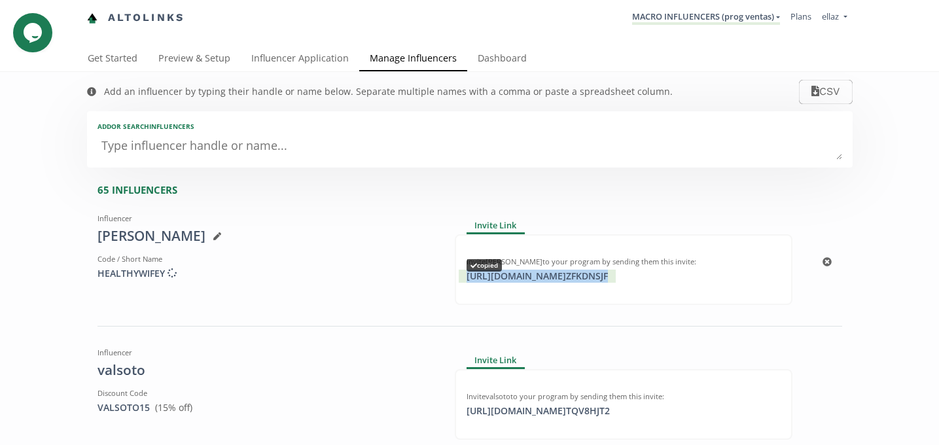
click at [615, 271] on div "[URL][DOMAIN_NAME] ZFKDNSJF copied" at bounding box center [536, 275] width 157 height 13
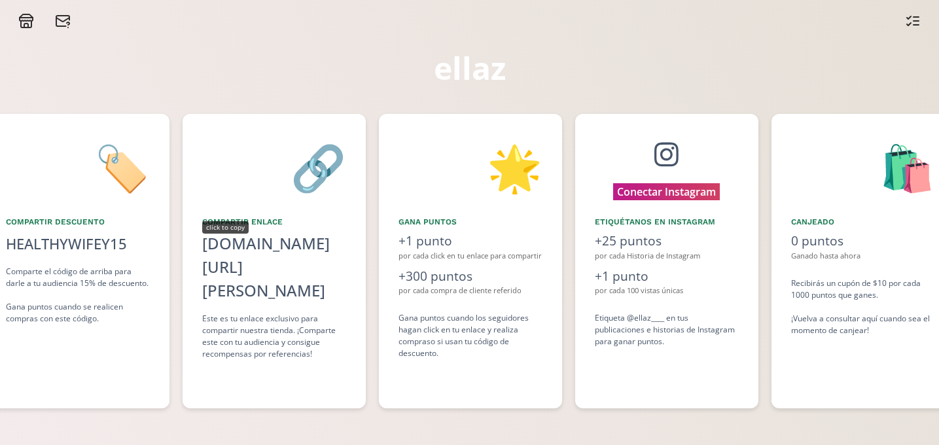
scroll to position [0, 589]
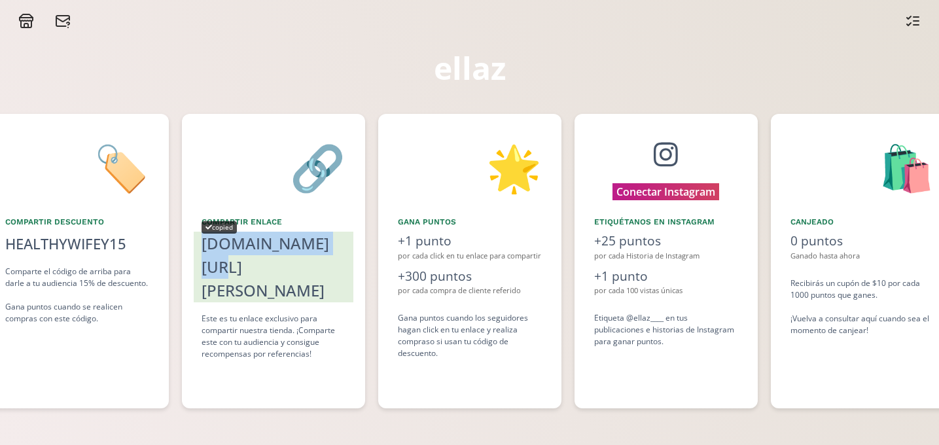
click at [277, 247] on div "[DOMAIN_NAME][URL][PERSON_NAME]" at bounding box center [273, 267] width 144 height 71
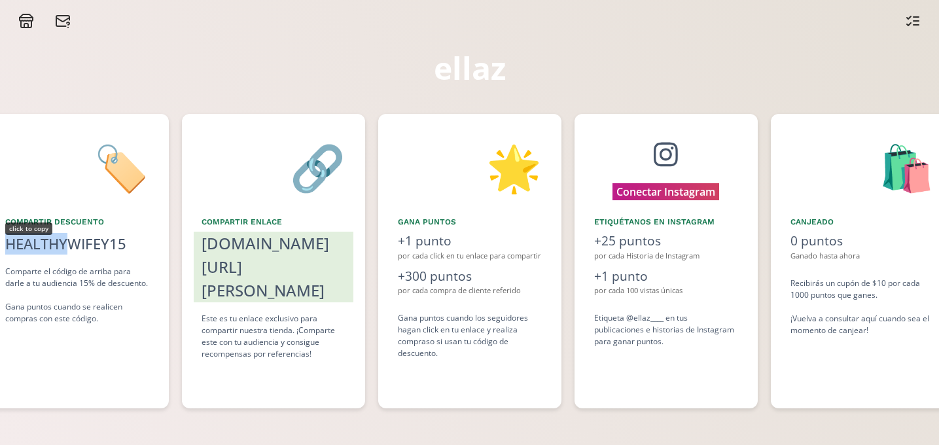
click at [73, 253] on div "HEALTHYWIFEY15" at bounding box center [65, 244] width 121 height 22
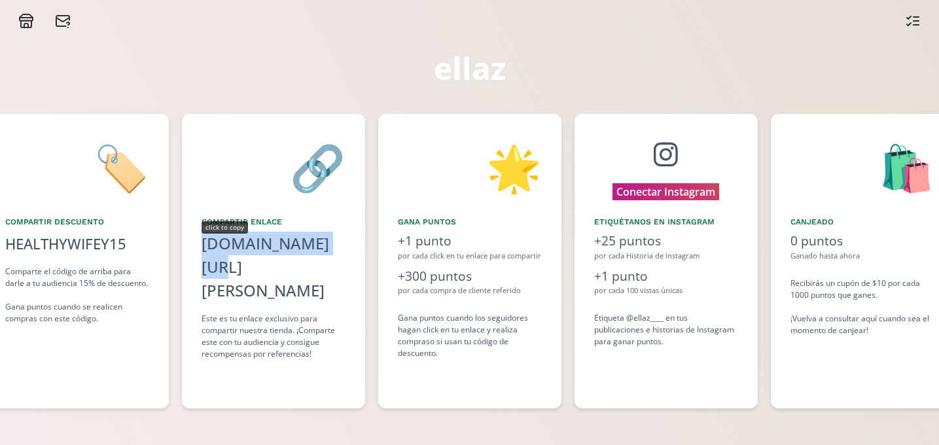
click at [277, 234] on div "[DOMAIN_NAME][URL][PERSON_NAME]" at bounding box center [273, 267] width 144 height 71
